Goal: Task Accomplishment & Management: Use online tool/utility

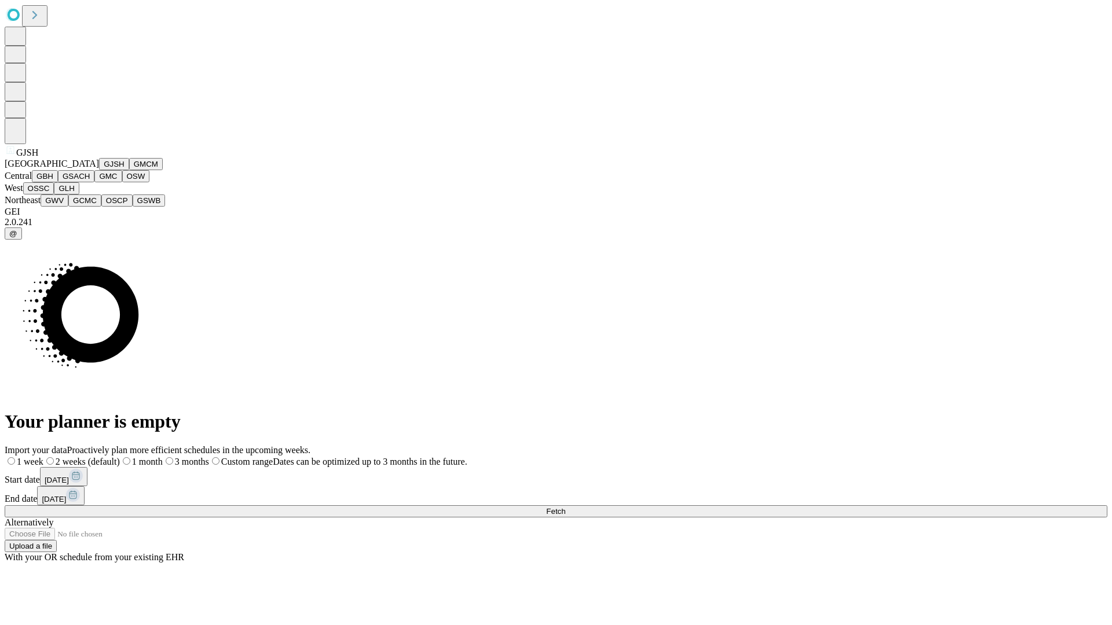
click at [99, 170] on button "GJSH" at bounding box center [114, 164] width 30 height 12
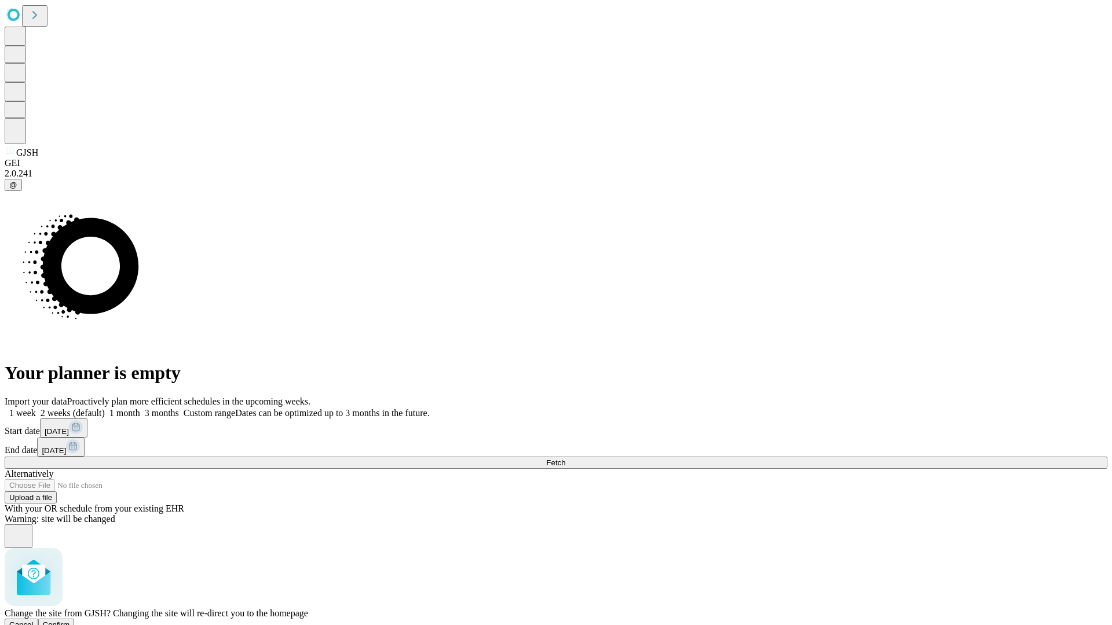
click at [70, 621] on span "Confirm" at bounding box center [56, 625] width 27 height 9
click at [36, 408] on label "1 week" at bounding box center [20, 413] width 31 height 10
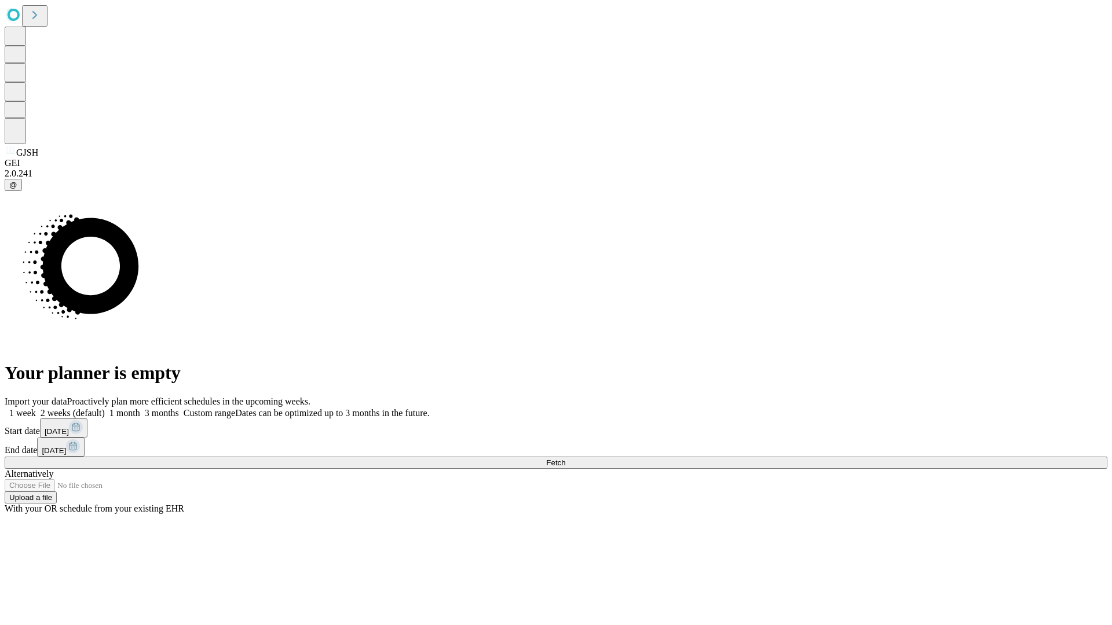
click at [565, 459] on span "Fetch" at bounding box center [555, 463] width 19 height 9
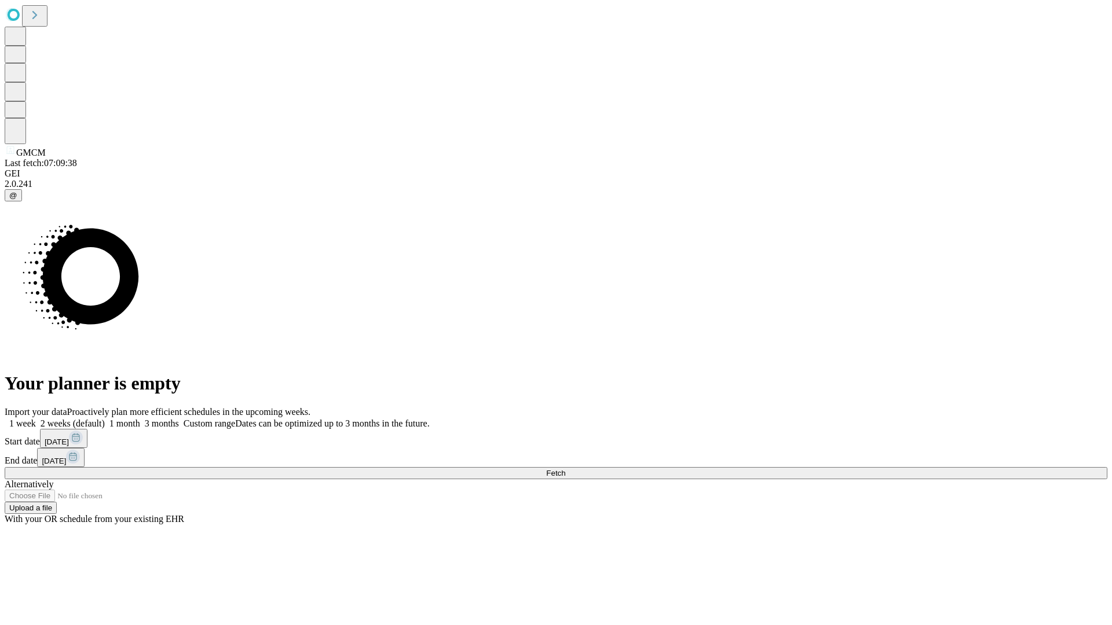
click at [36, 419] on label "1 week" at bounding box center [20, 424] width 31 height 10
click at [565, 469] on span "Fetch" at bounding box center [555, 473] width 19 height 9
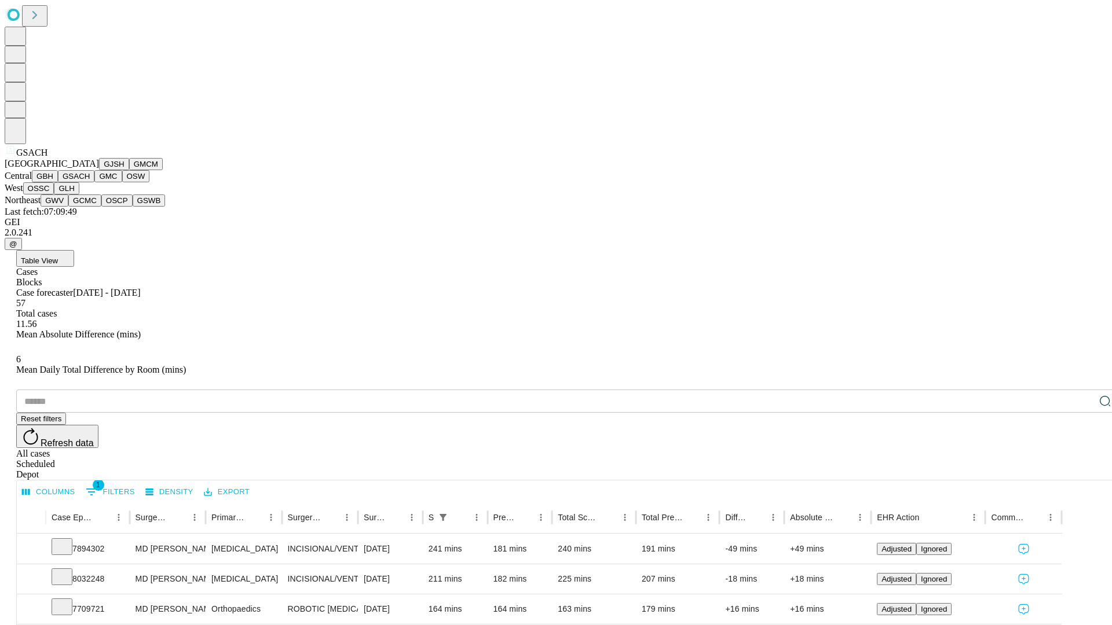
click at [94, 182] on button "GMC" at bounding box center [107, 176] width 27 height 12
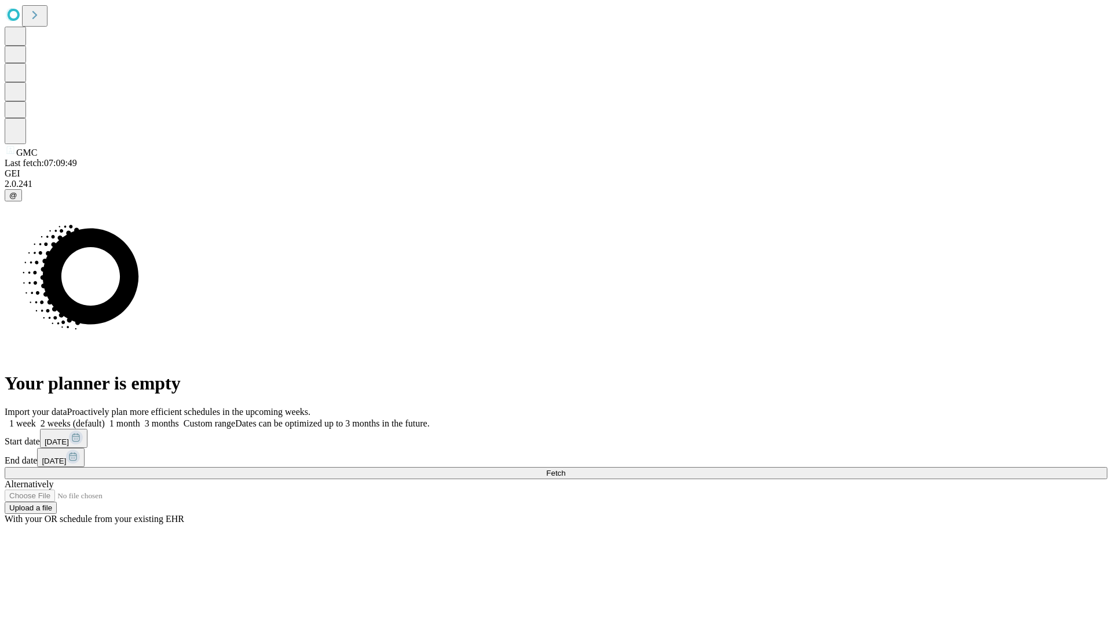
click at [36, 419] on label "1 week" at bounding box center [20, 424] width 31 height 10
click at [565, 469] on span "Fetch" at bounding box center [555, 473] width 19 height 9
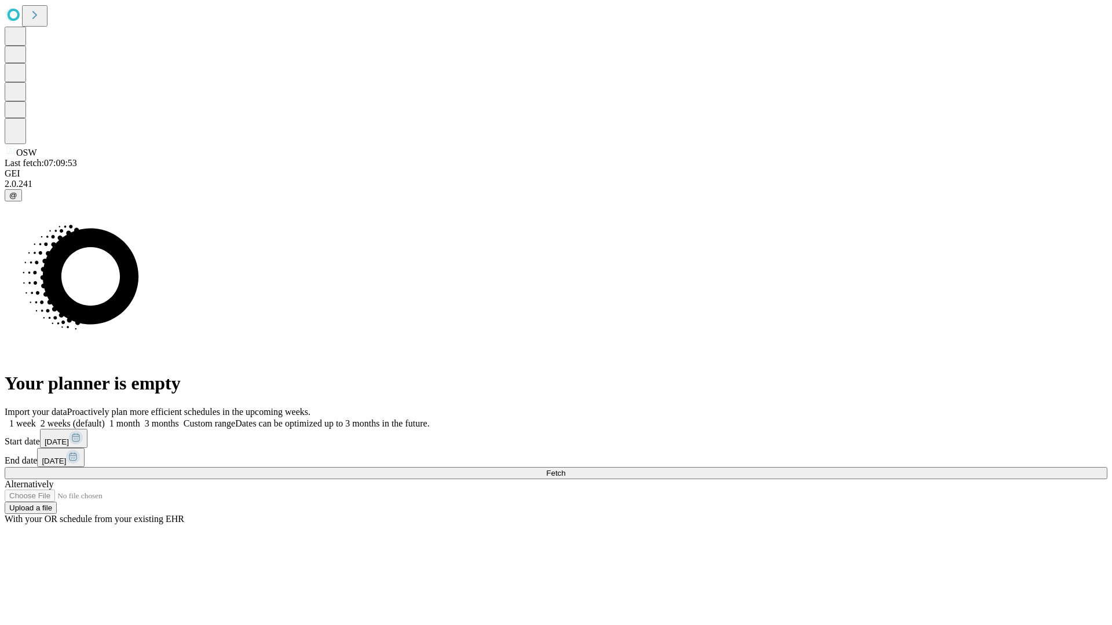
click at [36, 419] on label "1 week" at bounding box center [20, 424] width 31 height 10
click at [565, 469] on span "Fetch" at bounding box center [555, 473] width 19 height 9
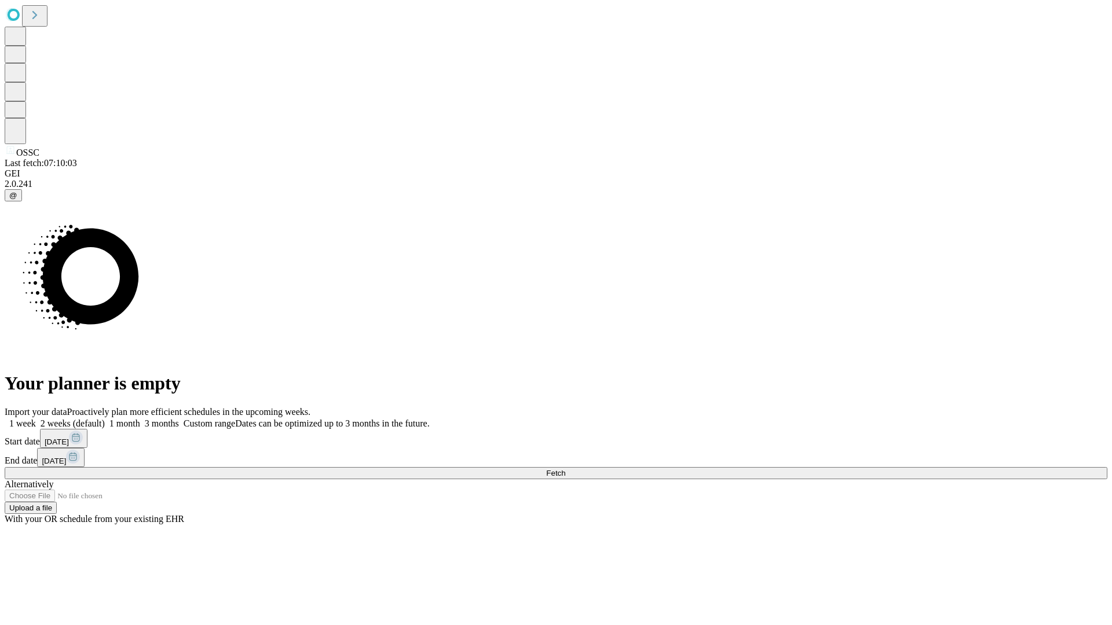
click at [565, 469] on span "Fetch" at bounding box center [555, 473] width 19 height 9
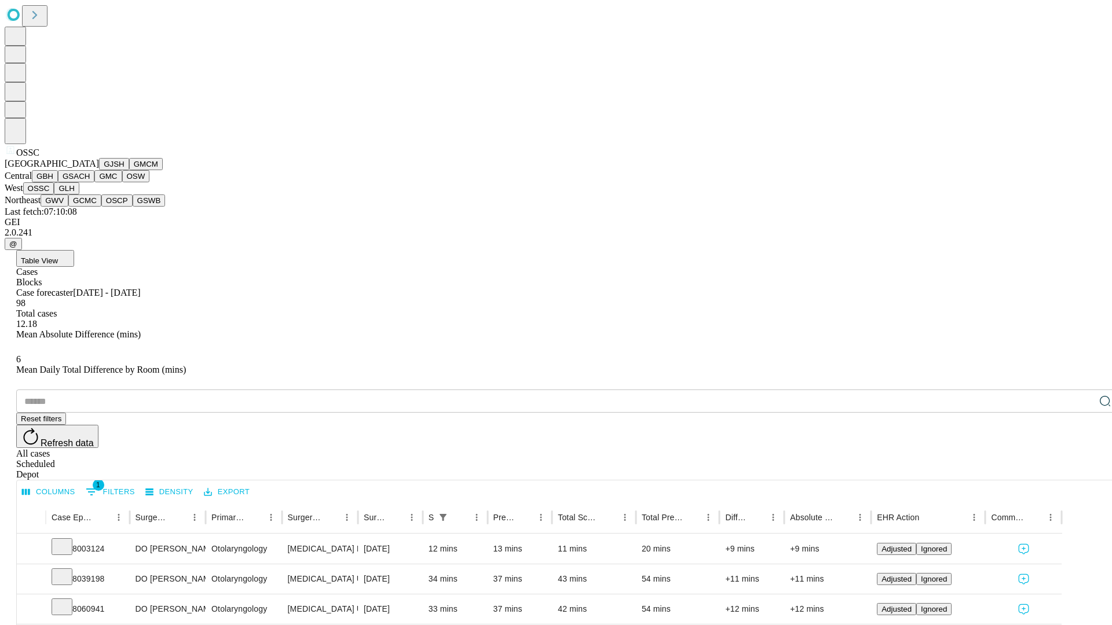
click at [79, 195] on button "GLH" at bounding box center [66, 188] width 25 height 12
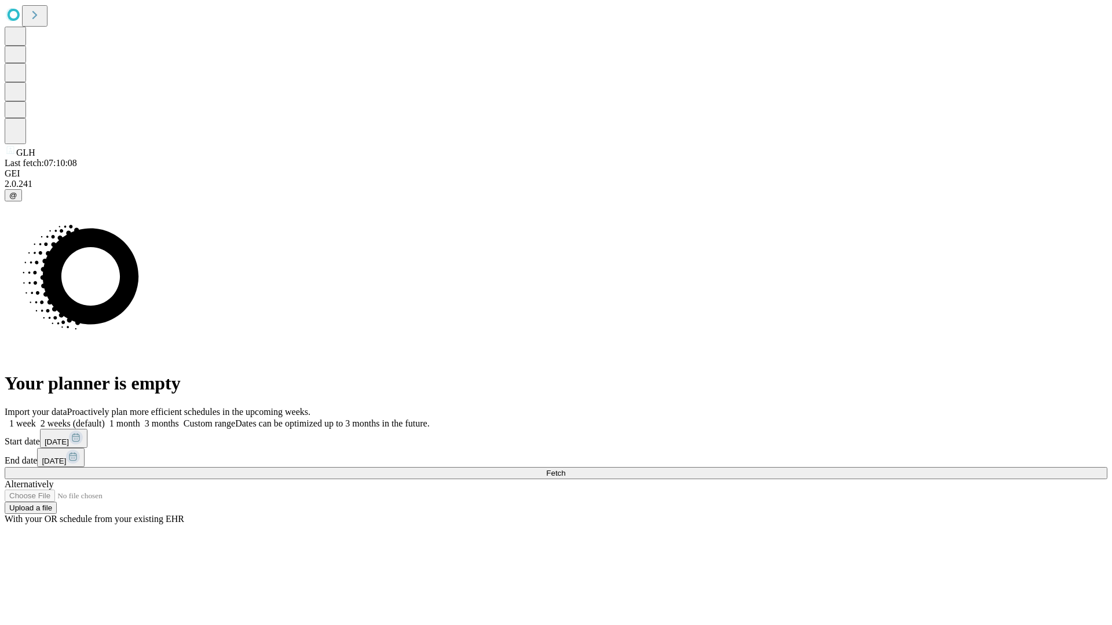
click at [36, 419] on label "1 week" at bounding box center [20, 424] width 31 height 10
click at [565, 469] on span "Fetch" at bounding box center [555, 473] width 19 height 9
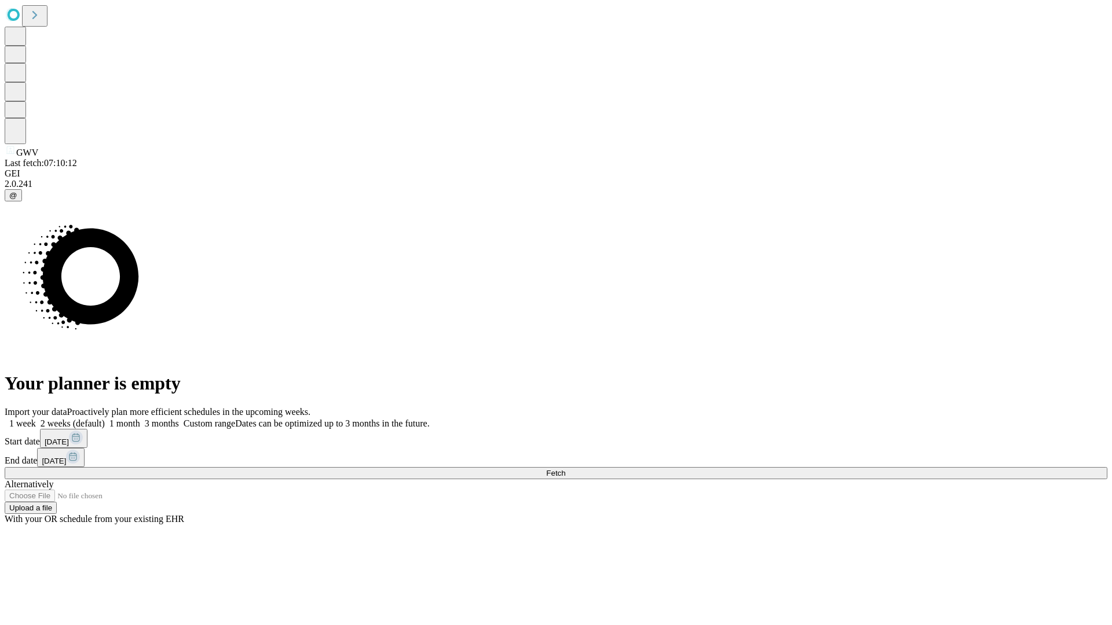
click at [36, 419] on label "1 week" at bounding box center [20, 424] width 31 height 10
click at [565, 469] on span "Fetch" at bounding box center [555, 473] width 19 height 9
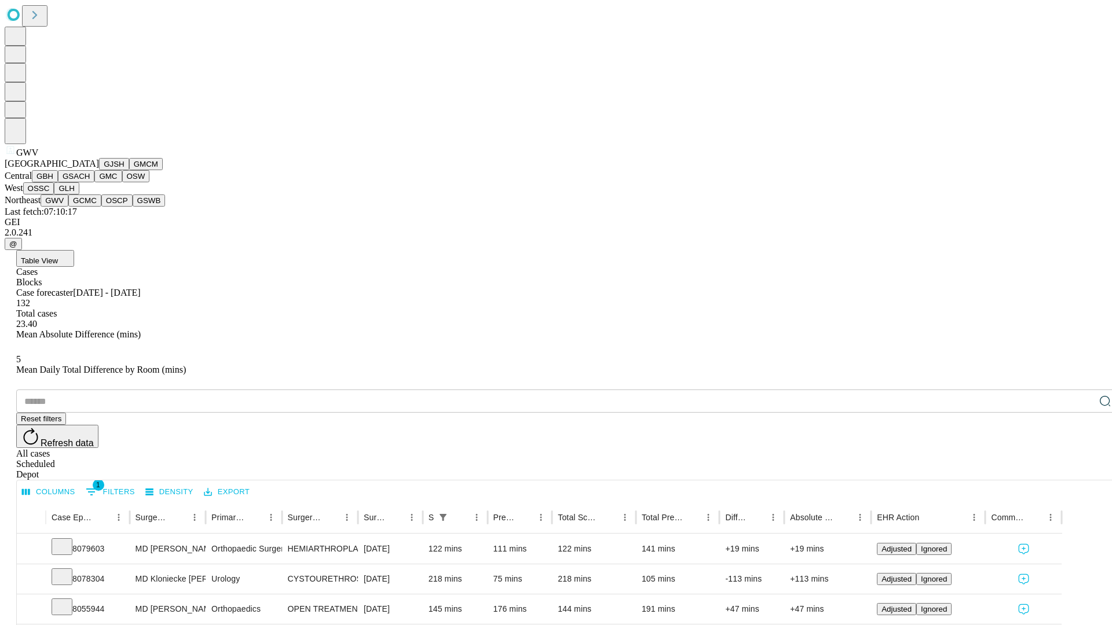
click at [90, 207] on button "GCMC" at bounding box center [84, 201] width 33 height 12
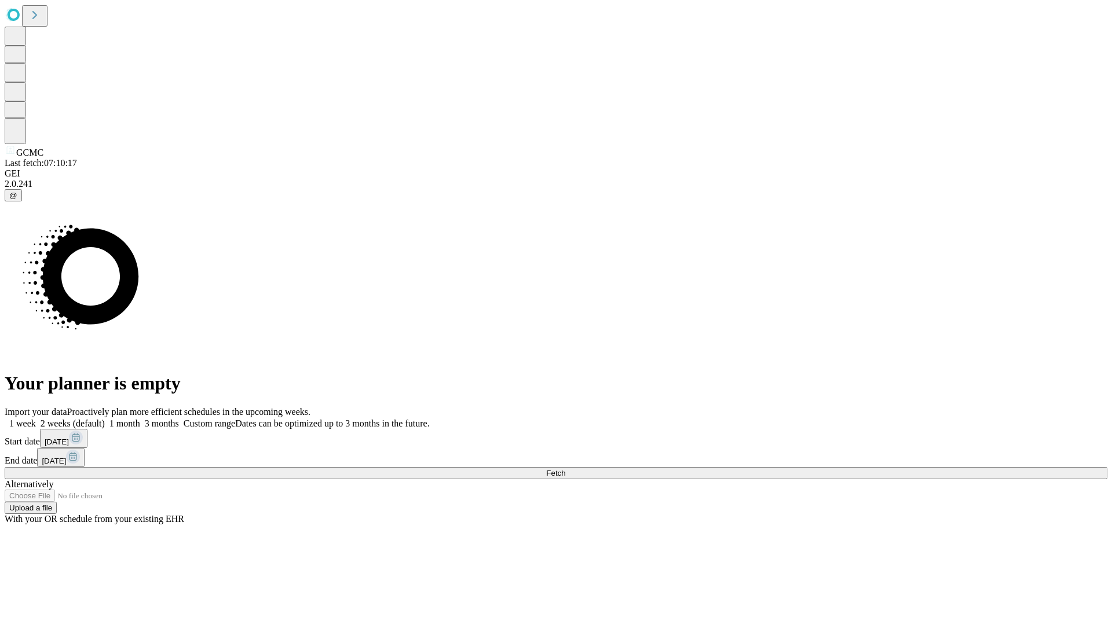
click at [36, 419] on label "1 week" at bounding box center [20, 424] width 31 height 10
click at [565, 469] on span "Fetch" at bounding box center [555, 473] width 19 height 9
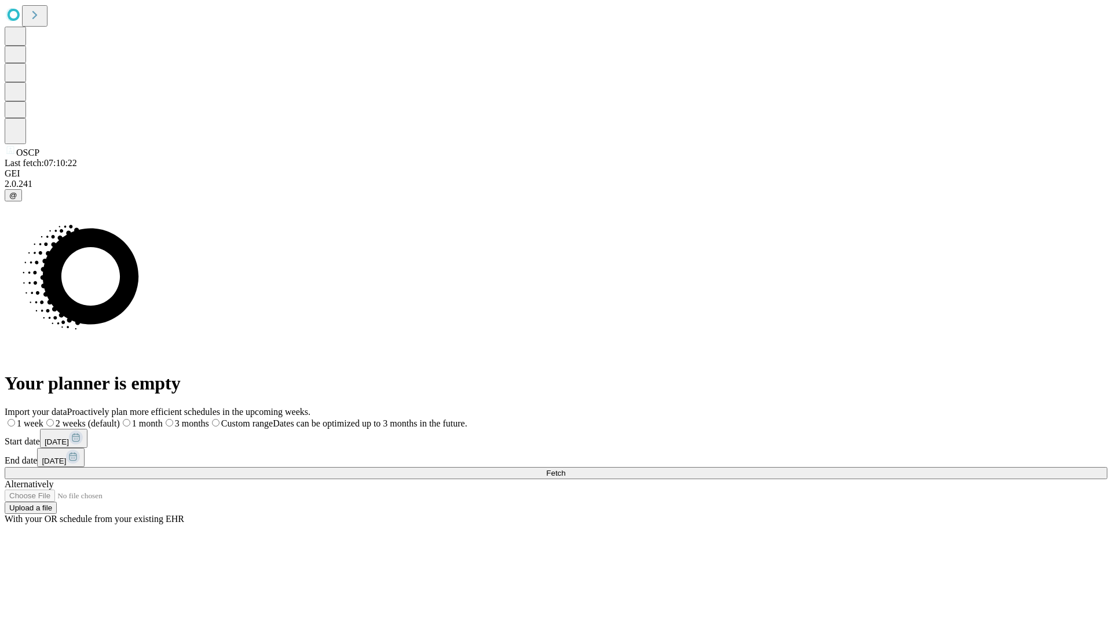
click at [565, 469] on span "Fetch" at bounding box center [555, 473] width 19 height 9
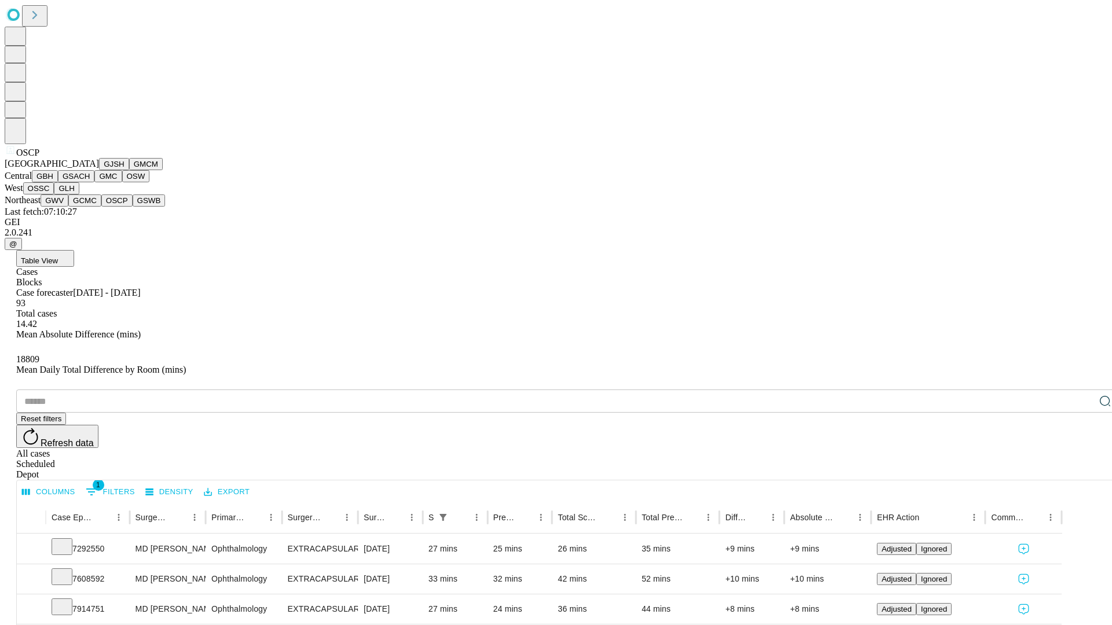
click at [133, 207] on button "GSWB" at bounding box center [149, 201] width 33 height 12
